Goal: Information Seeking & Learning: Learn about a topic

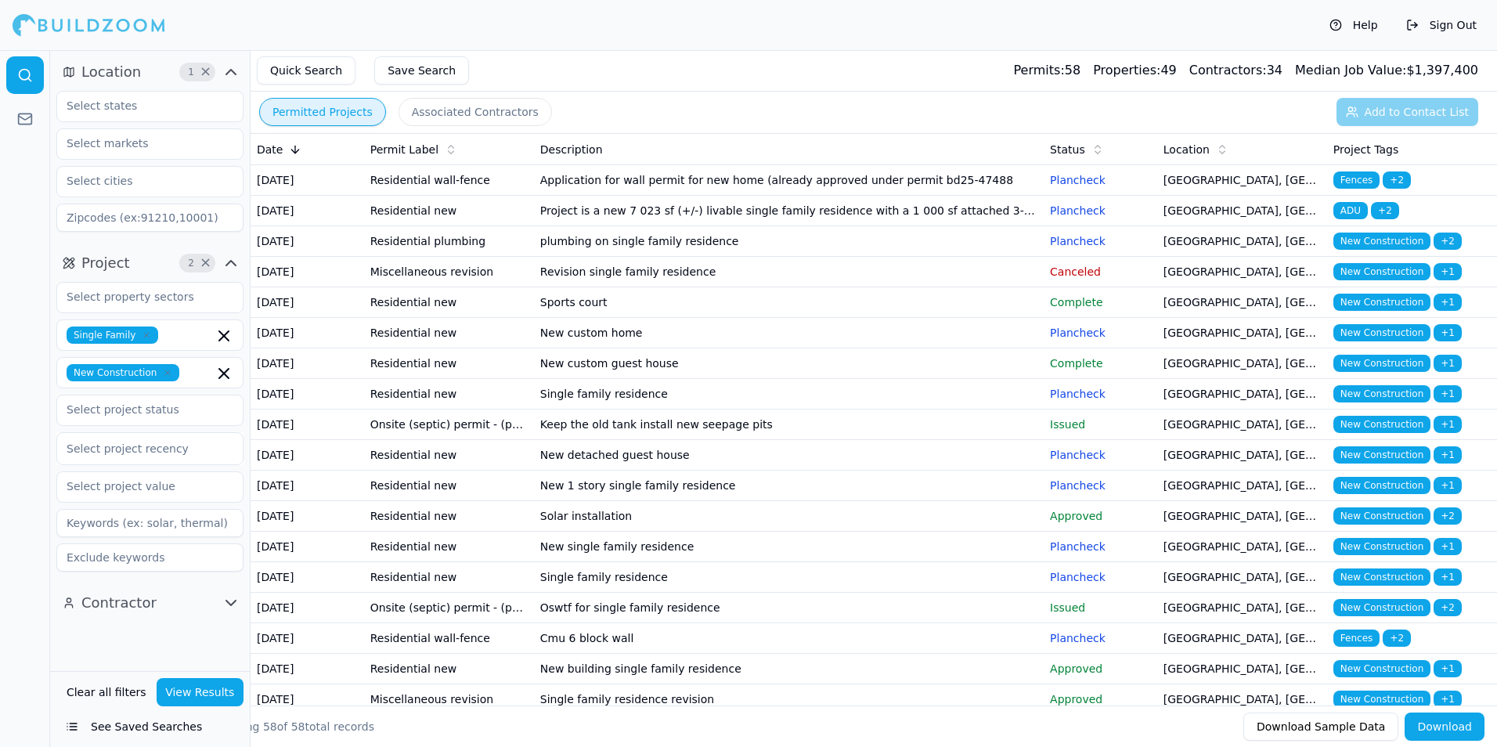
click at [754, 185] on td "Application for wall permit for new home (already approved under permit bd25-47…" at bounding box center [789, 180] width 510 height 31
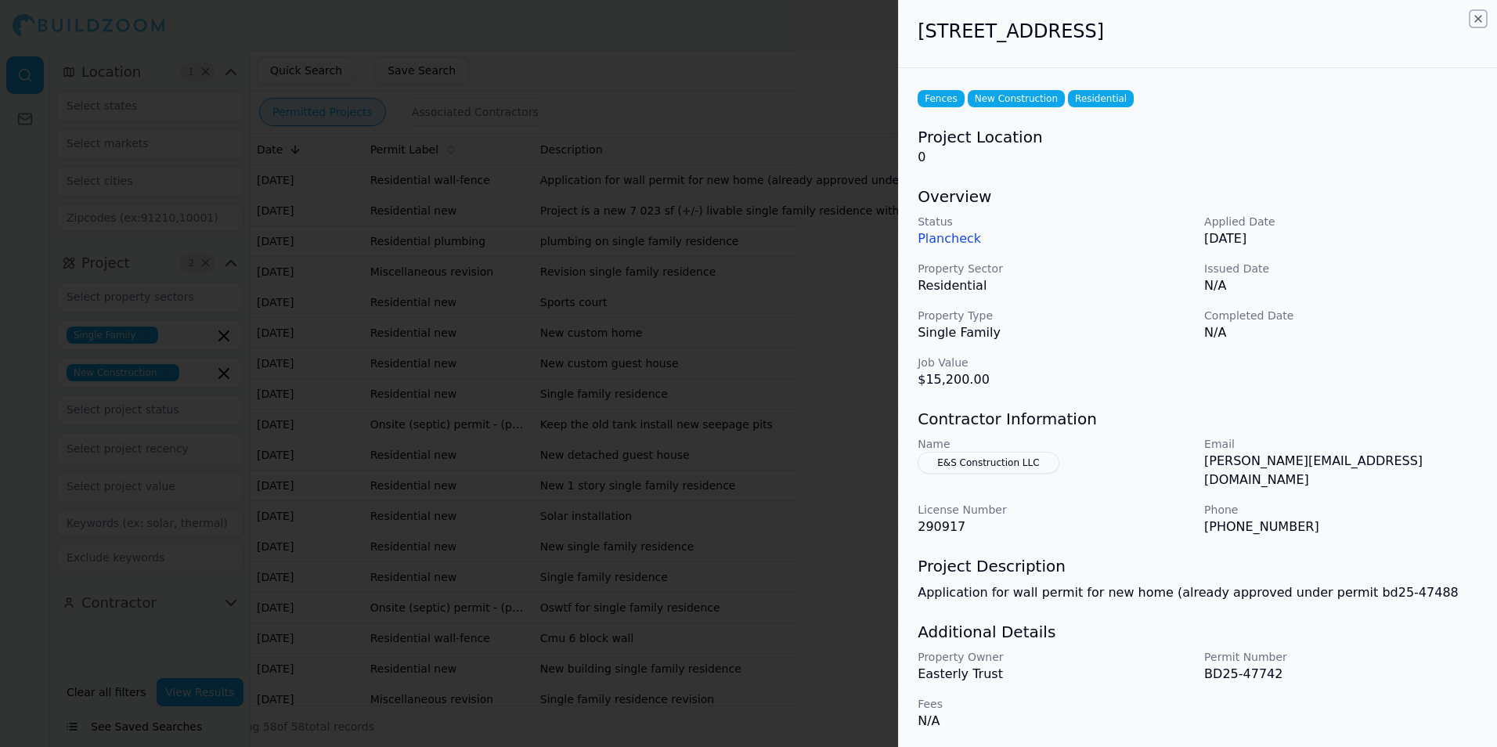
click at [1479, 20] on icon "button" at bounding box center [1478, 19] width 13 height 13
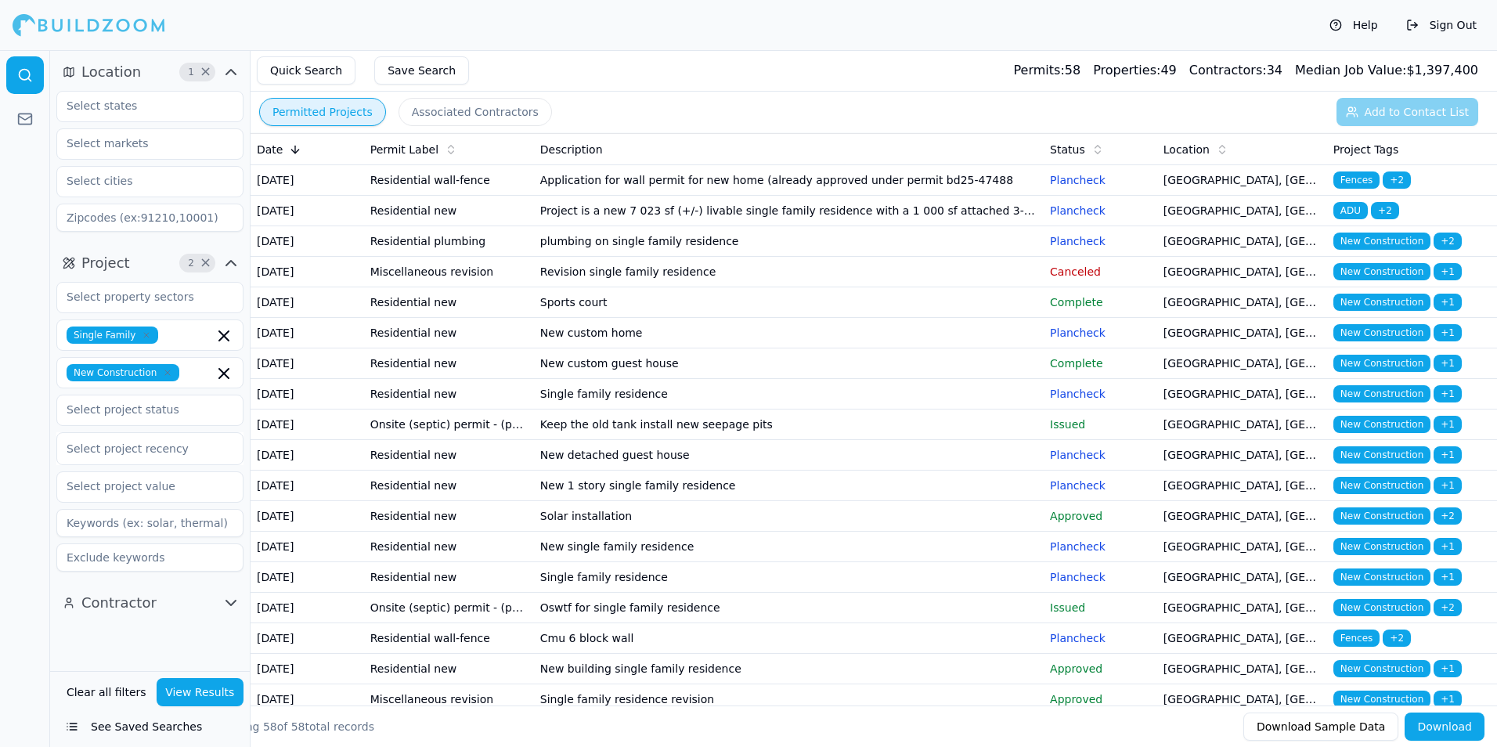
click at [794, 226] on td "Project is a new 7 023 sf (+/-) livable single family residence with a 1 000 sf…" at bounding box center [789, 211] width 510 height 31
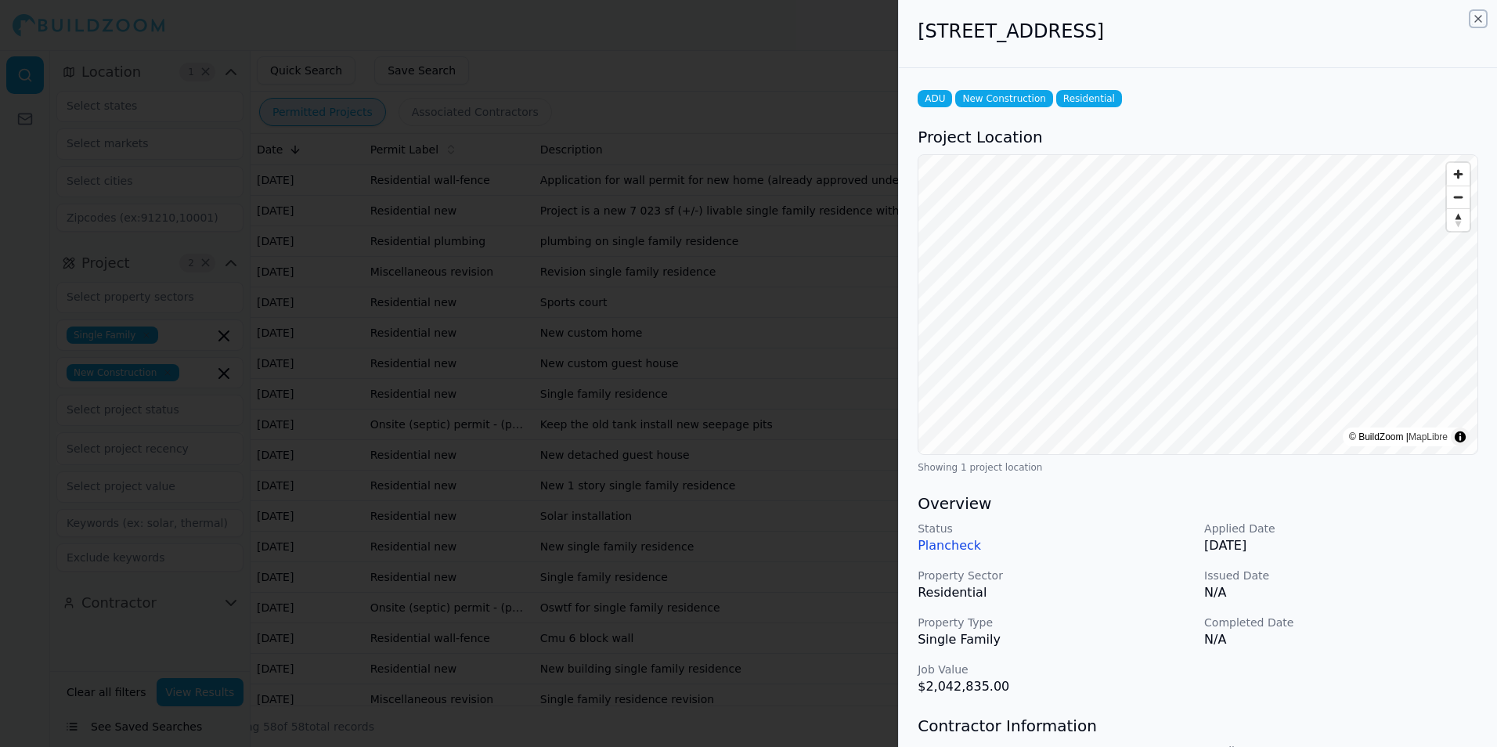
click at [1480, 20] on icon "button" at bounding box center [1478, 19] width 6 height 6
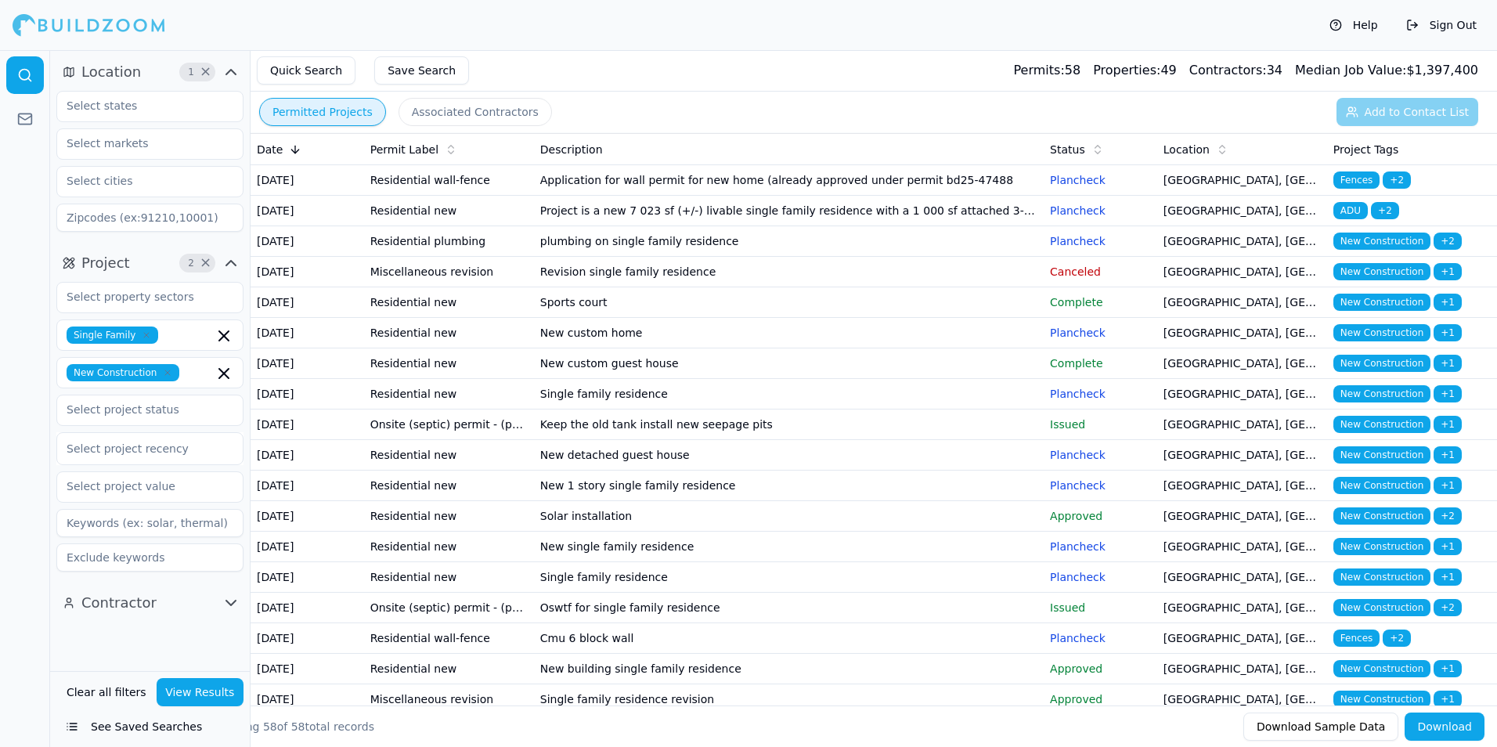
click at [1021, 257] on td "plumbing on single family residence" at bounding box center [789, 241] width 510 height 31
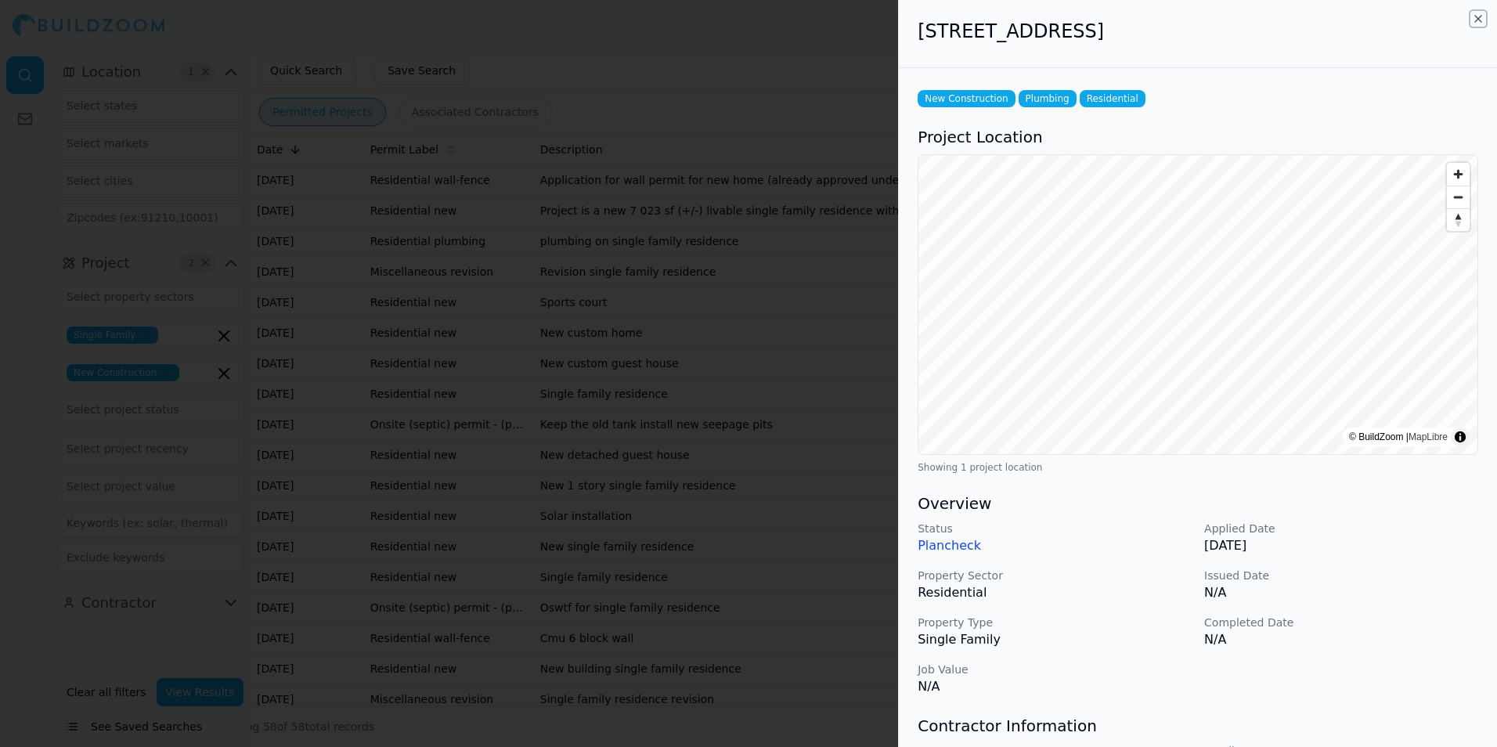
click at [1476, 20] on icon "button" at bounding box center [1478, 19] width 13 height 13
